Goal: Information Seeking & Learning: Learn about a topic

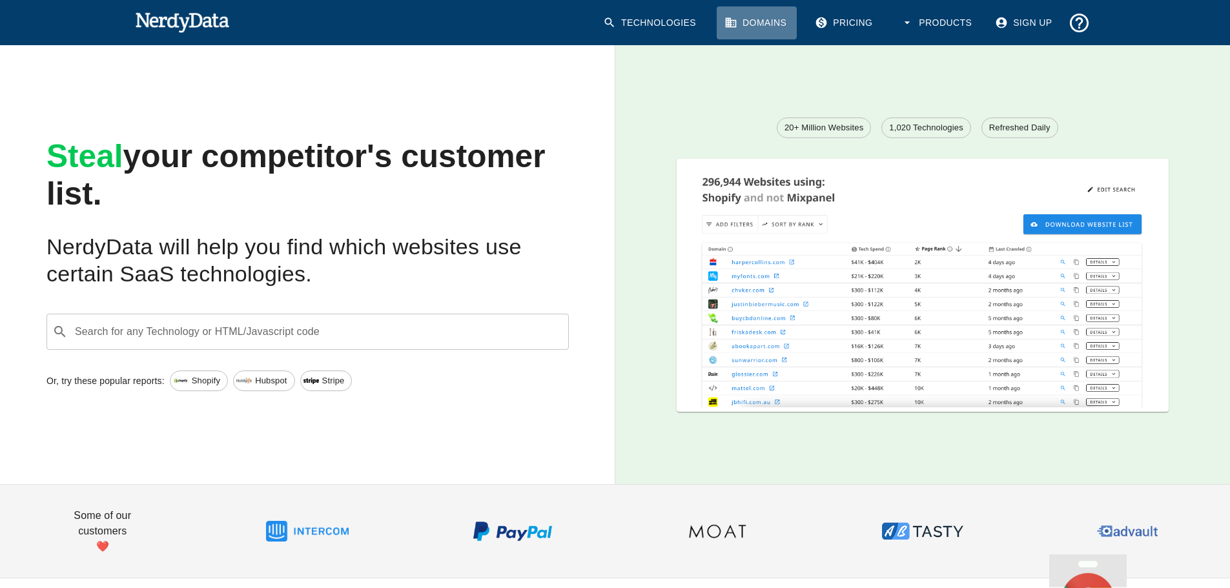
click at [764, 28] on link "Domains" at bounding box center [756, 22] width 80 height 33
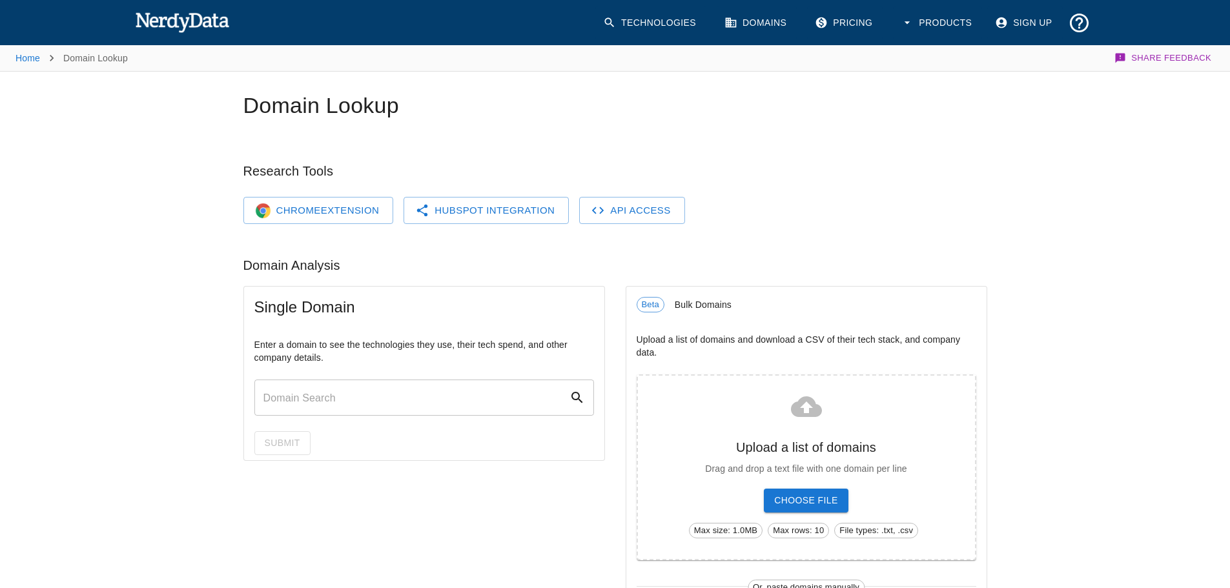
click at [467, 412] on input "text" at bounding box center [411, 398] width 315 height 36
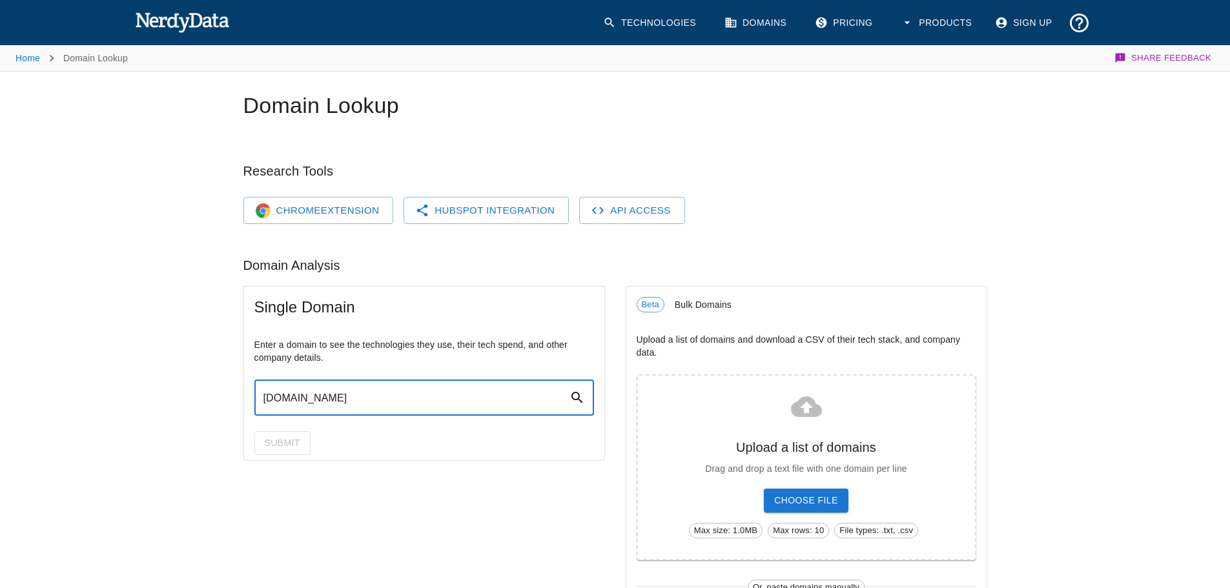
type input "[DOMAIN_NAME]"
click at [506, 288] on div "Single Domain" at bounding box center [424, 307] width 360 height 41
click at [575, 407] on div "[DOMAIN_NAME] ​" at bounding box center [424, 398] width 340 height 36
click at [582, 390] on icon at bounding box center [576, 397] width 15 height 15
click at [575, 400] on icon at bounding box center [576, 397] width 11 height 11
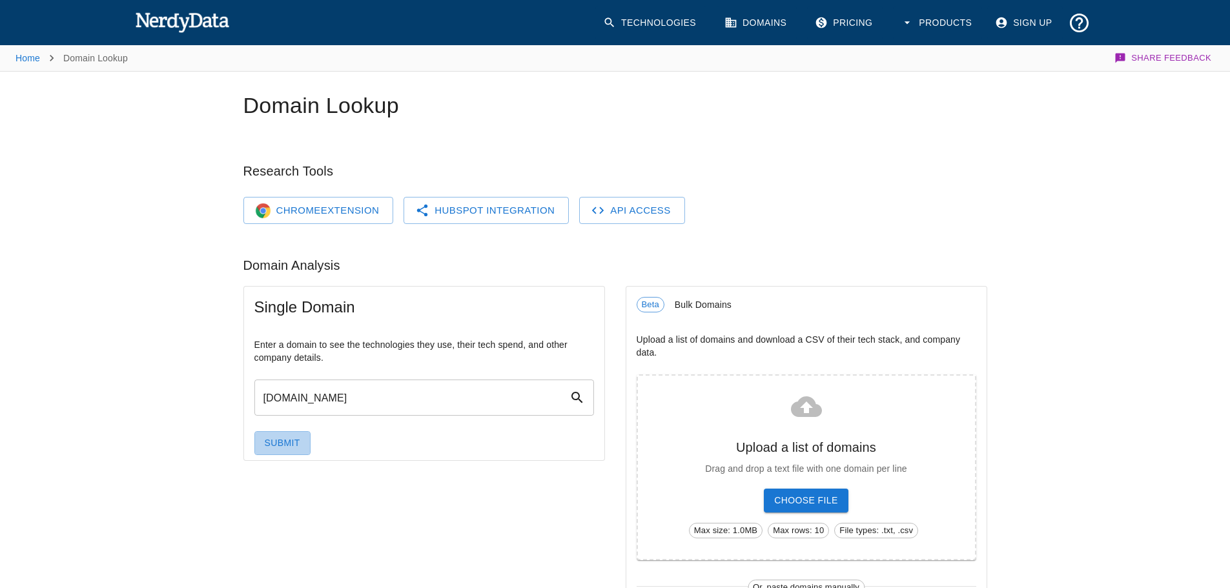
click at [270, 443] on button "Submit" at bounding box center [282, 443] width 56 height 24
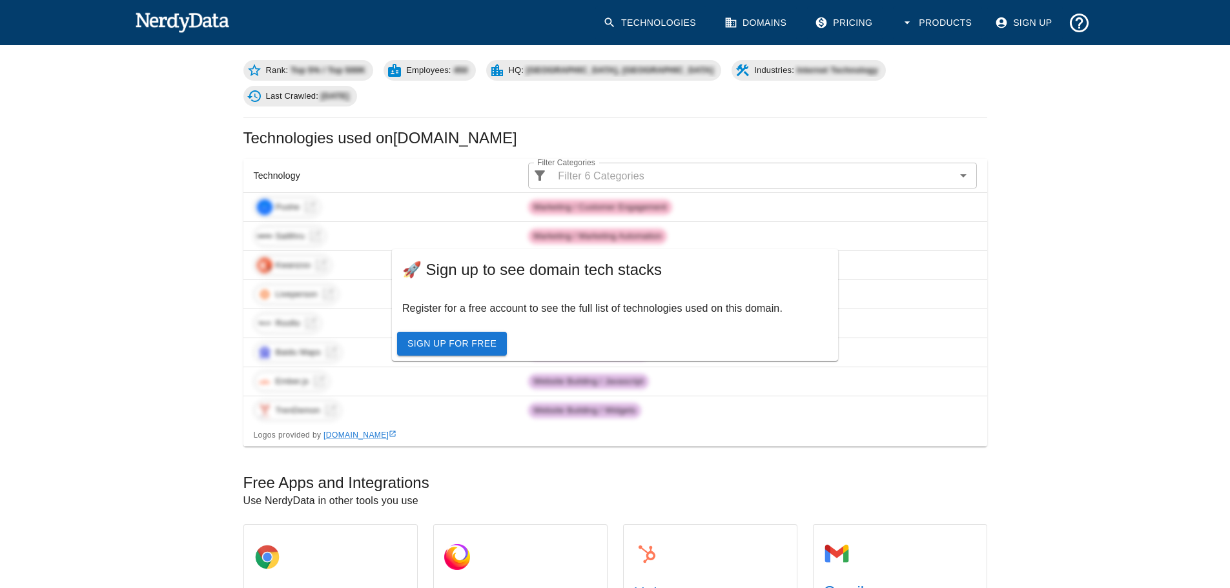
scroll to position [387, 0]
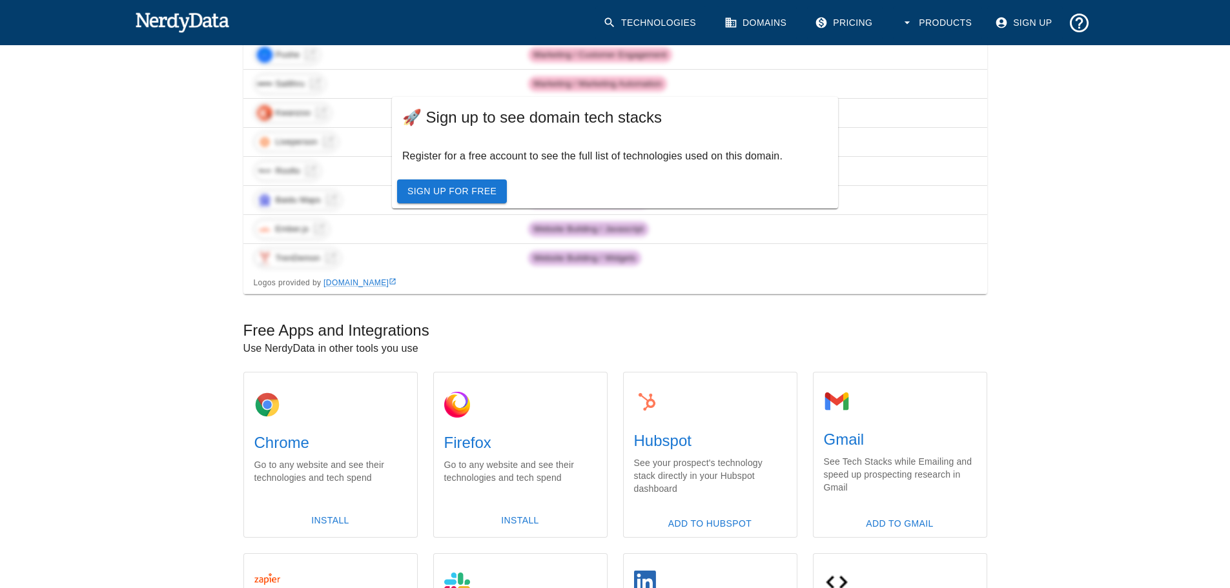
click at [198, 16] on img at bounding box center [182, 22] width 95 height 26
